Goal: Information Seeking & Learning: Learn about a topic

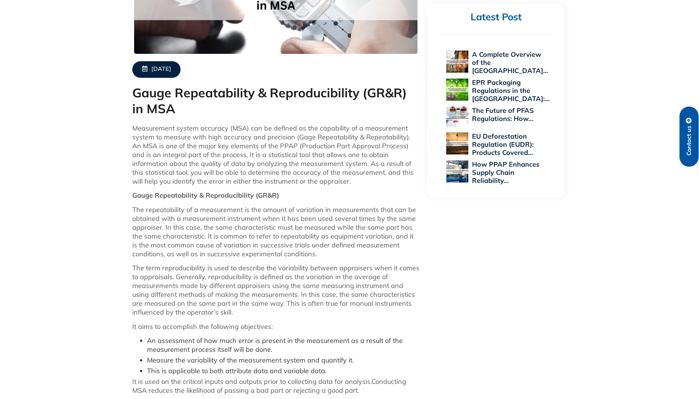
scroll to position [258, 0]
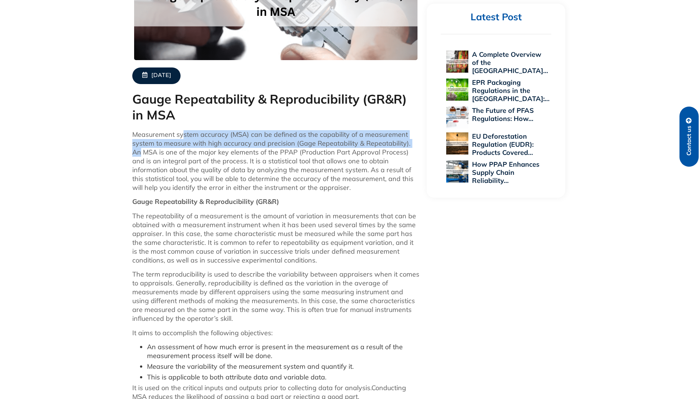
drag, startPoint x: 184, startPoint y: 137, endPoint x: 418, endPoint y: 145, distance: 234.2
click at [418, 145] on p "Measurement system accuracy (MSA) can be defined as the capability of a measure…" at bounding box center [276, 161] width 288 height 62
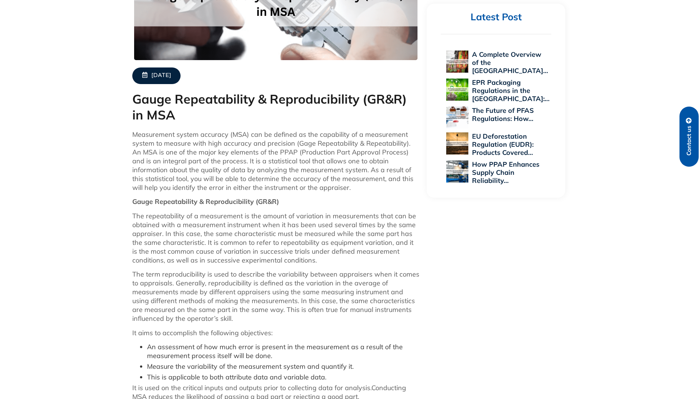
click at [174, 133] on p "Measurement system accuracy (MSA) can be defined as the capability of a measure…" at bounding box center [276, 161] width 288 height 62
drag, startPoint x: 174, startPoint y: 133, endPoint x: 233, endPoint y: 138, distance: 58.8
click at [233, 138] on p "Measurement system accuracy (MSA) can be defined as the capability of a measure…" at bounding box center [276, 161] width 288 height 62
click at [326, 234] on p "The repeatability of a measurement is the amount of variation in measurements t…" at bounding box center [276, 238] width 288 height 53
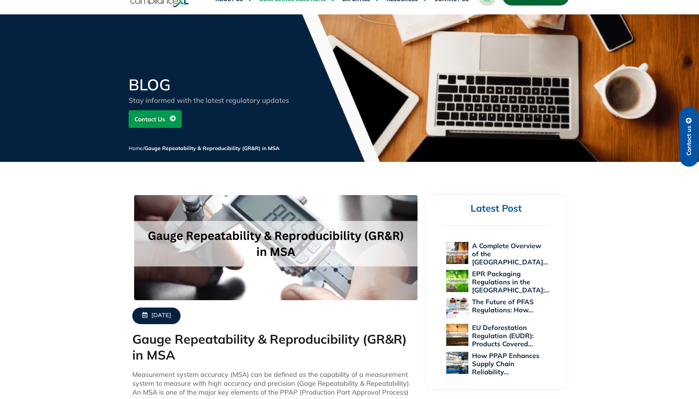
scroll to position [0, 0]
